Goal: Transaction & Acquisition: Purchase product/service

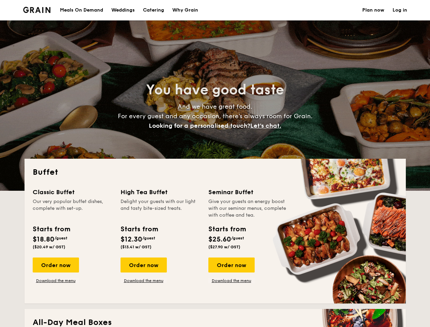
select select
click at [215, 163] on div "Buffet Classic Buffet Our very popular buffet dishes, complete with set-up. Sta…" at bounding box center [215, 231] width 381 height 145
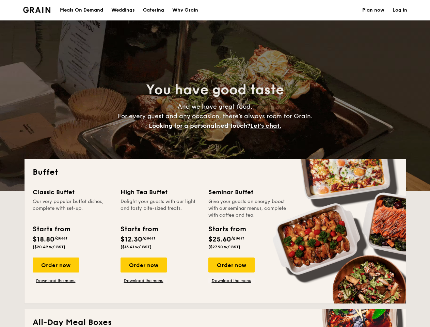
click at [400, 10] on link "Log in" at bounding box center [400, 10] width 15 height 20
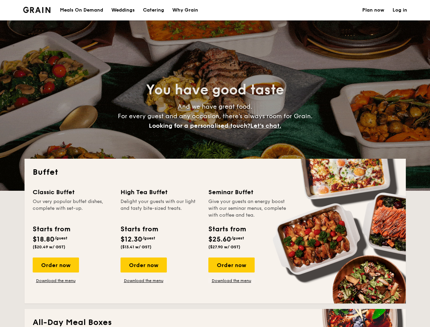
click at [268, 126] on span "Let's chat." at bounding box center [265, 125] width 31 height 7
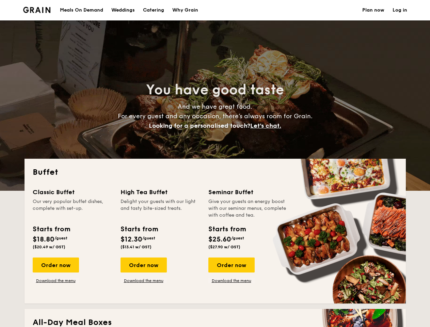
click at [56, 265] on div "Order now" at bounding box center [56, 264] width 46 height 15
click at [143, 265] on div "Order now" at bounding box center [144, 264] width 46 height 15
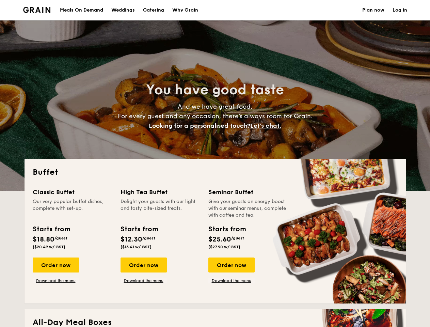
click at [231, 265] on div "Order now" at bounding box center [231, 264] width 46 height 15
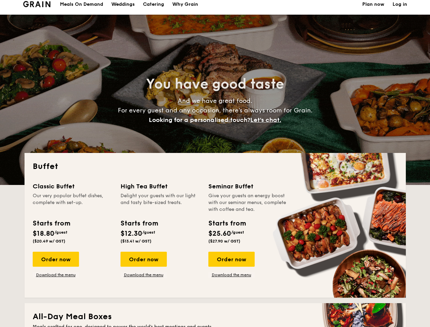
scroll to position [1169, 0]
